Goal: Task Accomplishment & Management: Manage account settings

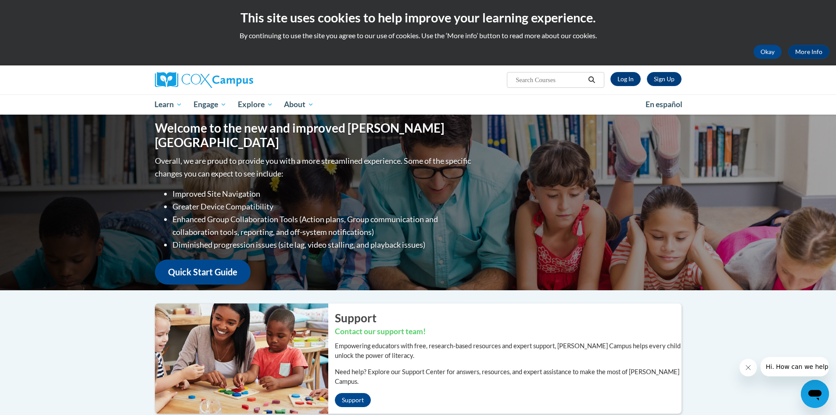
click at [565, 79] on input "Search..." at bounding box center [550, 80] width 70 height 11
click at [621, 78] on link "Log In" at bounding box center [625, 79] width 30 height 14
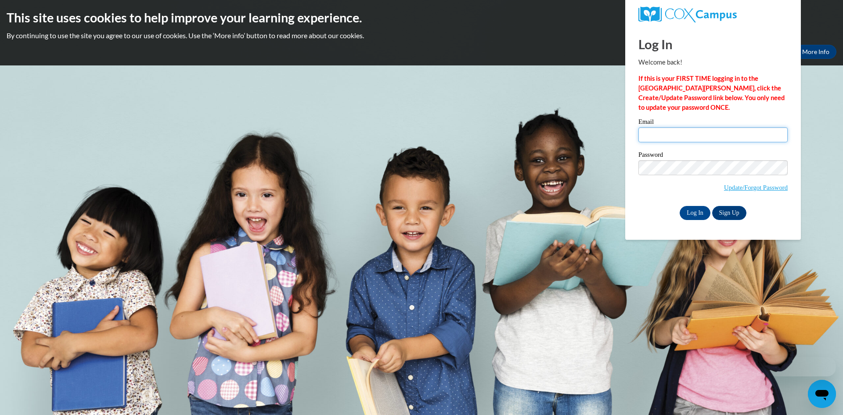
click at [668, 136] on input "Email" at bounding box center [712, 134] width 149 height 15
type input "[EMAIL_ADDRESS][DOMAIN_NAME]"
click at [702, 211] on input "Log In" at bounding box center [694, 213] width 31 height 14
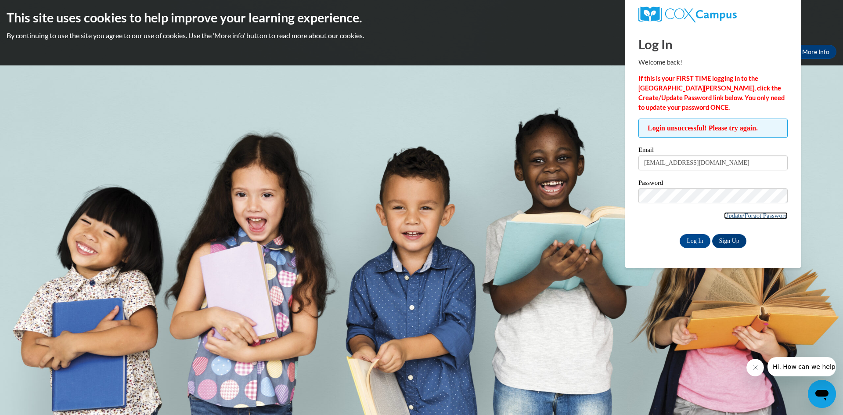
click at [730, 216] on link "Update/Forgot Password" at bounding box center [756, 215] width 64 height 7
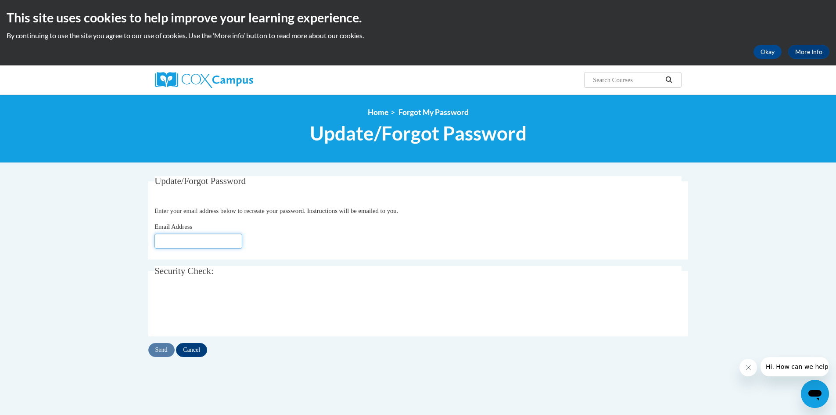
click at [190, 239] on input "Email Address" at bounding box center [198, 240] width 88 height 15
type input "[EMAIL_ADDRESS][DOMAIN_NAME]"
click at [161, 346] on input "Send" at bounding box center [161, 350] width 26 height 14
click at [212, 243] on input "Email Address" at bounding box center [198, 240] width 88 height 15
type input "[EMAIL_ADDRESS][DOMAIN_NAME]"
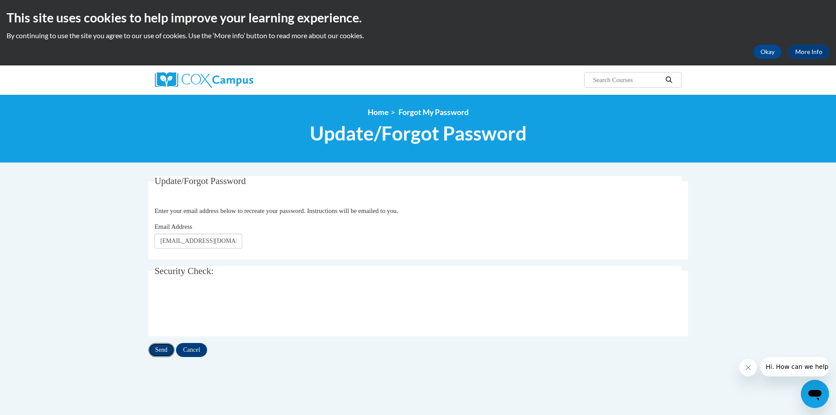
click at [161, 348] on input "Send" at bounding box center [161, 350] width 26 height 14
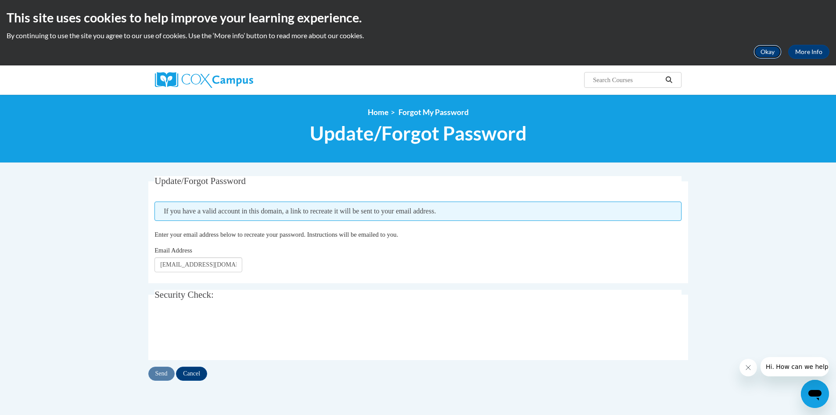
click at [769, 54] on button "Okay" at bounding box center [767, 52] width 28 height 14
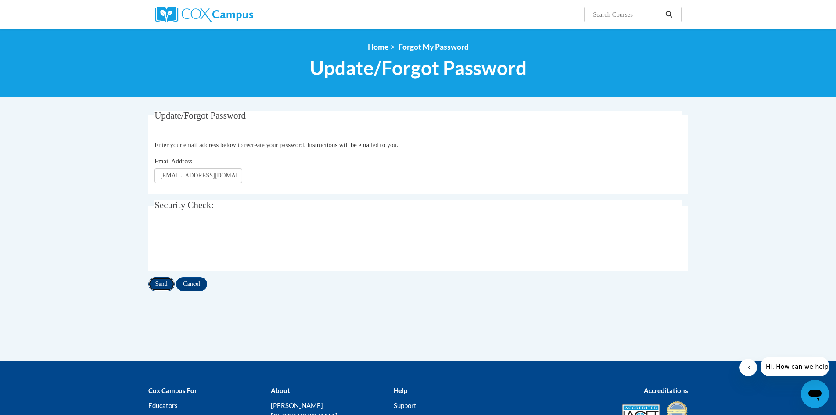
click at [164, 282] on input "Send" at bounding box center [161, 284] width 26 height 14
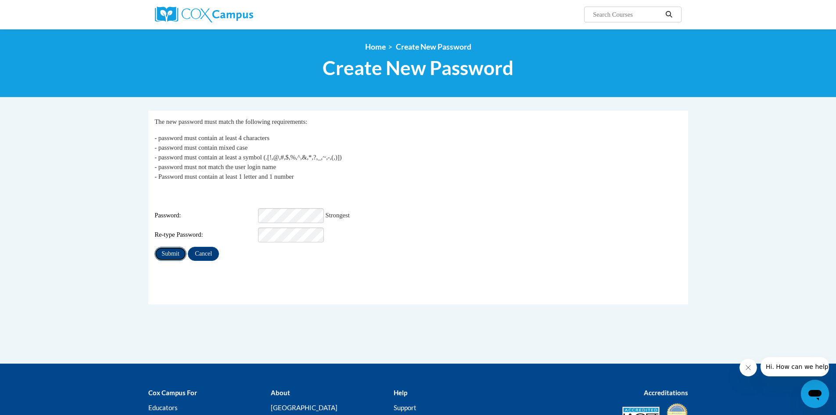
click at [174, 247] on input "Submit" at bounding box center [170, 254] width 32 height 14
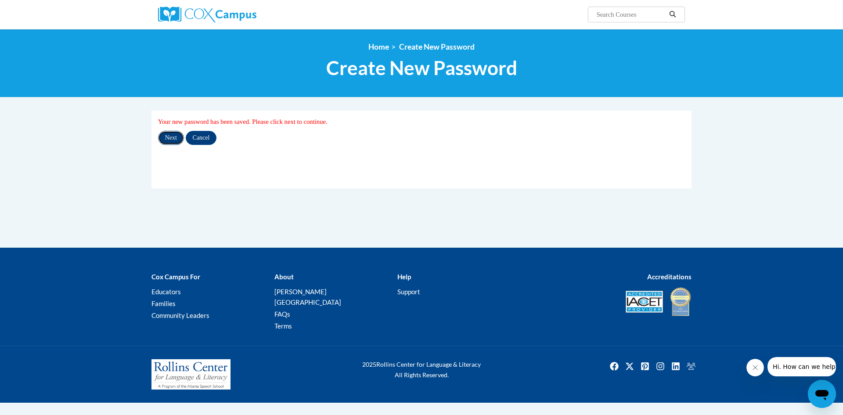
click at [173, 136] on input "Next" at bounding box center [171, 138] width 26 height 14
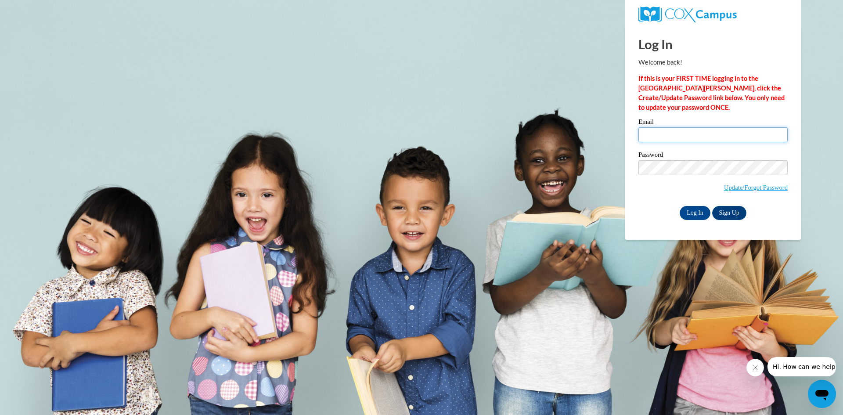
click at [654, 133] on input "Email" at bounding box center [712, 134] width 149 height 15
type input "tpiccione@sdb.k12.wi.us"
click at [698, 209] on input "Log In" at bounding box center [694, 213] width 31 height 14
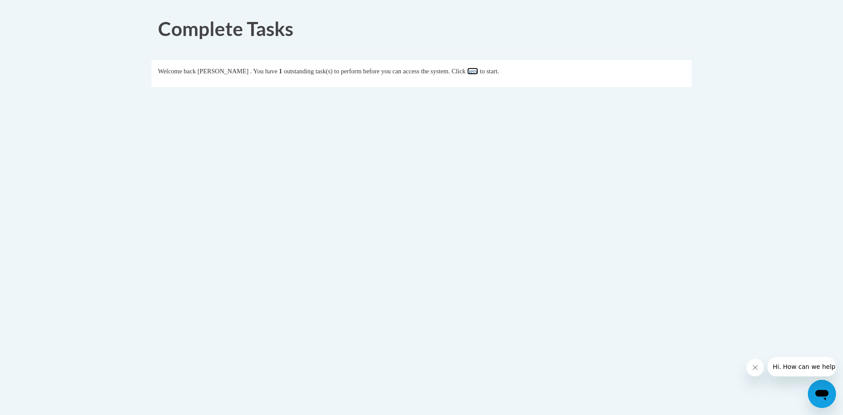
click at [478, 71] on link "here" at bounding box center [472, 71] width 11 height 7
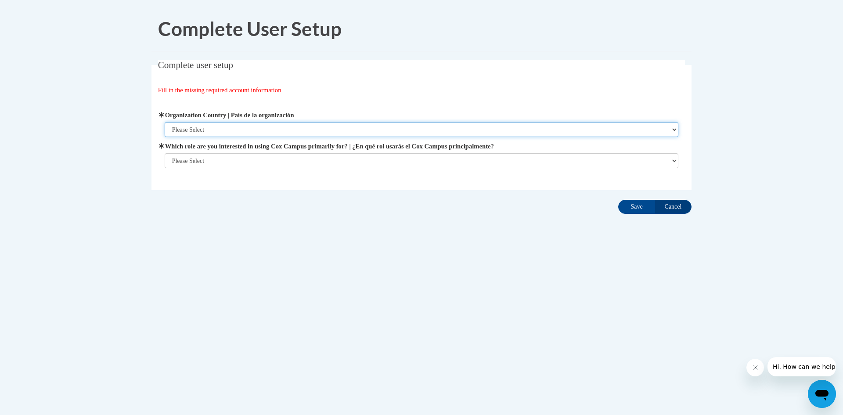
click at [673, 127] on select "Please Select [GEOGRAPHIC_DATA] | [GEOGRAPHIC_DATA] Outside of [GEOGRAPHIC_DATA…" at bounding box center [422, 129] width 514 height 15
select select "ad49bcad-a171-4b2e-b99c-48b446064914"
click at [165, 122] on select "Please Select [GEOGRAPHIC_DATA] | [GEOGRAPHIC_DATA] Outside of [GEOGRAPHIC_DATA…" at bounding box center [422, 129] width 514 height 15
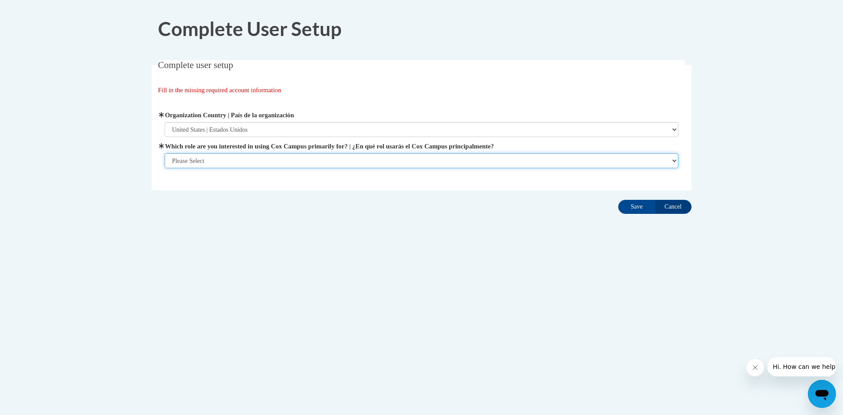
click at [673, 159] on select "Please Select College/University | Colegio/Universidad Community/Nonprofit Part…" at bounding box center [422, 160] width 514 height 15
select select "fbf2d438-af2f-41f8-98f1-81c410e29de3"
click at [165, 168] on select "Please Select College/University | Colegio/Universidad Community/Nonprofit Part…" at bounding box center [422, 160] width 514 height 15
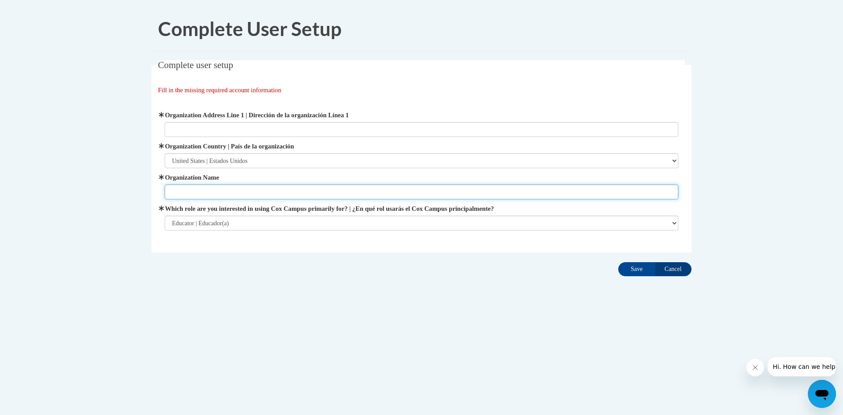
click at [286, 191] on input "Organization Name" at bounding box center [422, 191] width 514 height 15
type input "Gaston Elementary"
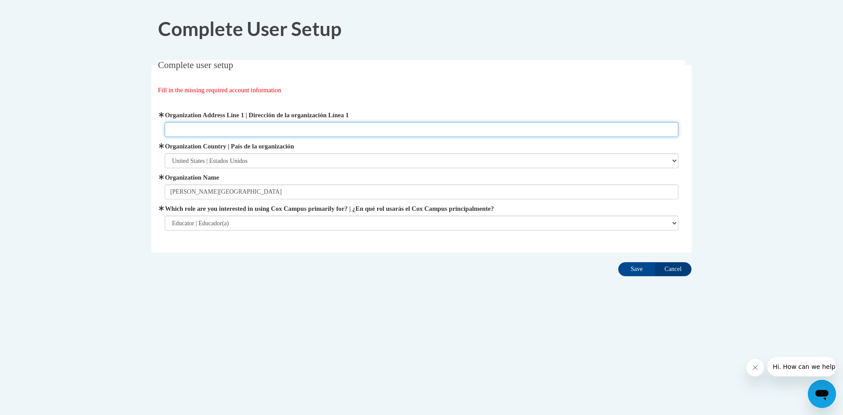
click at [247, 125] on input "Organization Address Line 1 | Dirección de la organización Línea 1" at bounding box center [422, 129] width 514 height 15
type input "1515 West Grand Avenue"
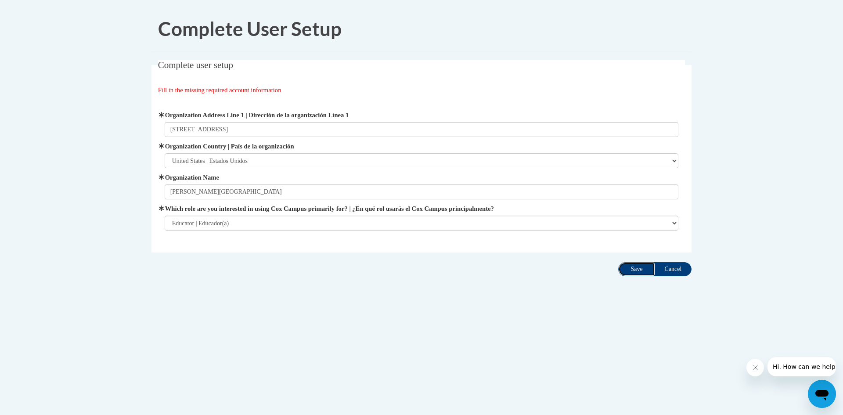
click at [640, 267] on input "Save" at bounding box center [636, 269] width 37 height 14
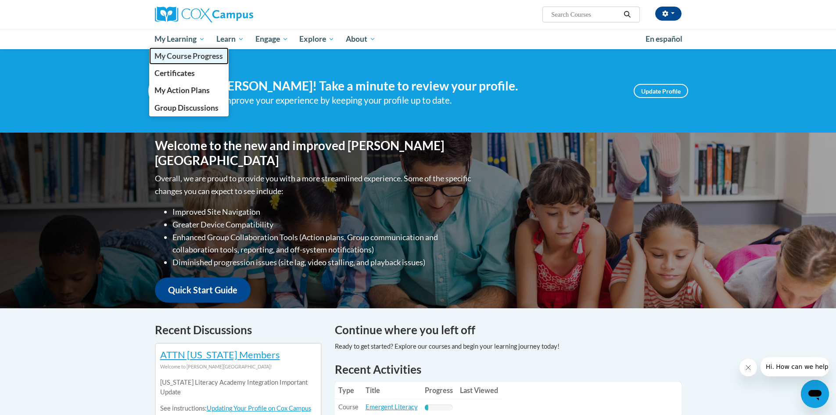
click at [190, 56] on span "My Course Progress" at bounding box center [188, 55] width 68 height 9
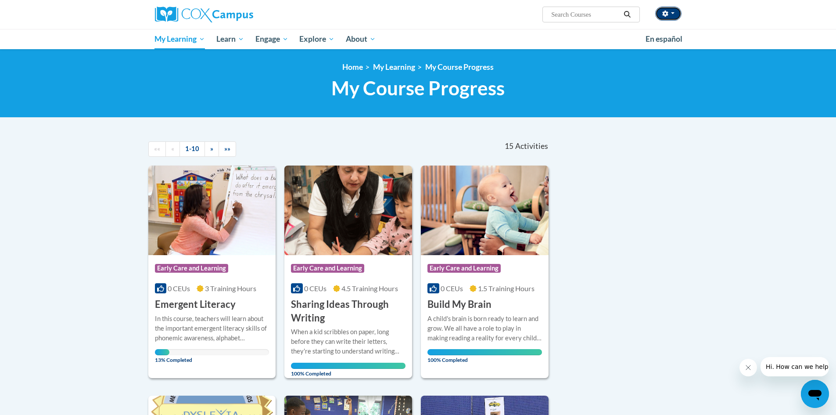
click at [671, 15] on button "button" at bounding box center [668, 14] width 26 height 14
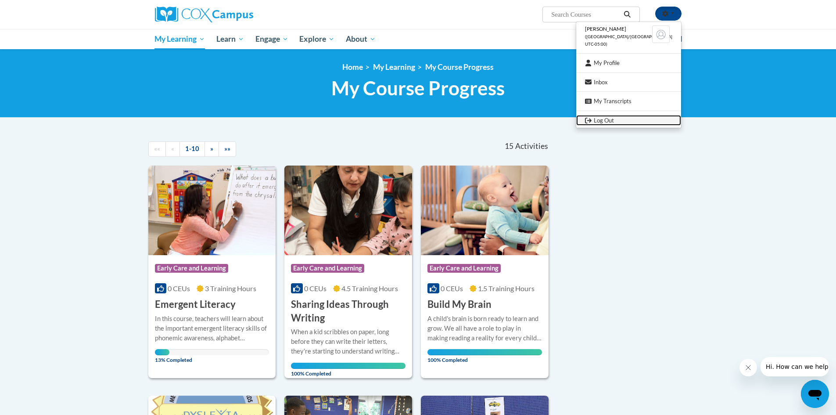
click at [629, 120] on link "Log Out" at bounding box center [628, 120] width 105 height 11
